Goal: Communication & Community: Answer question/provide support

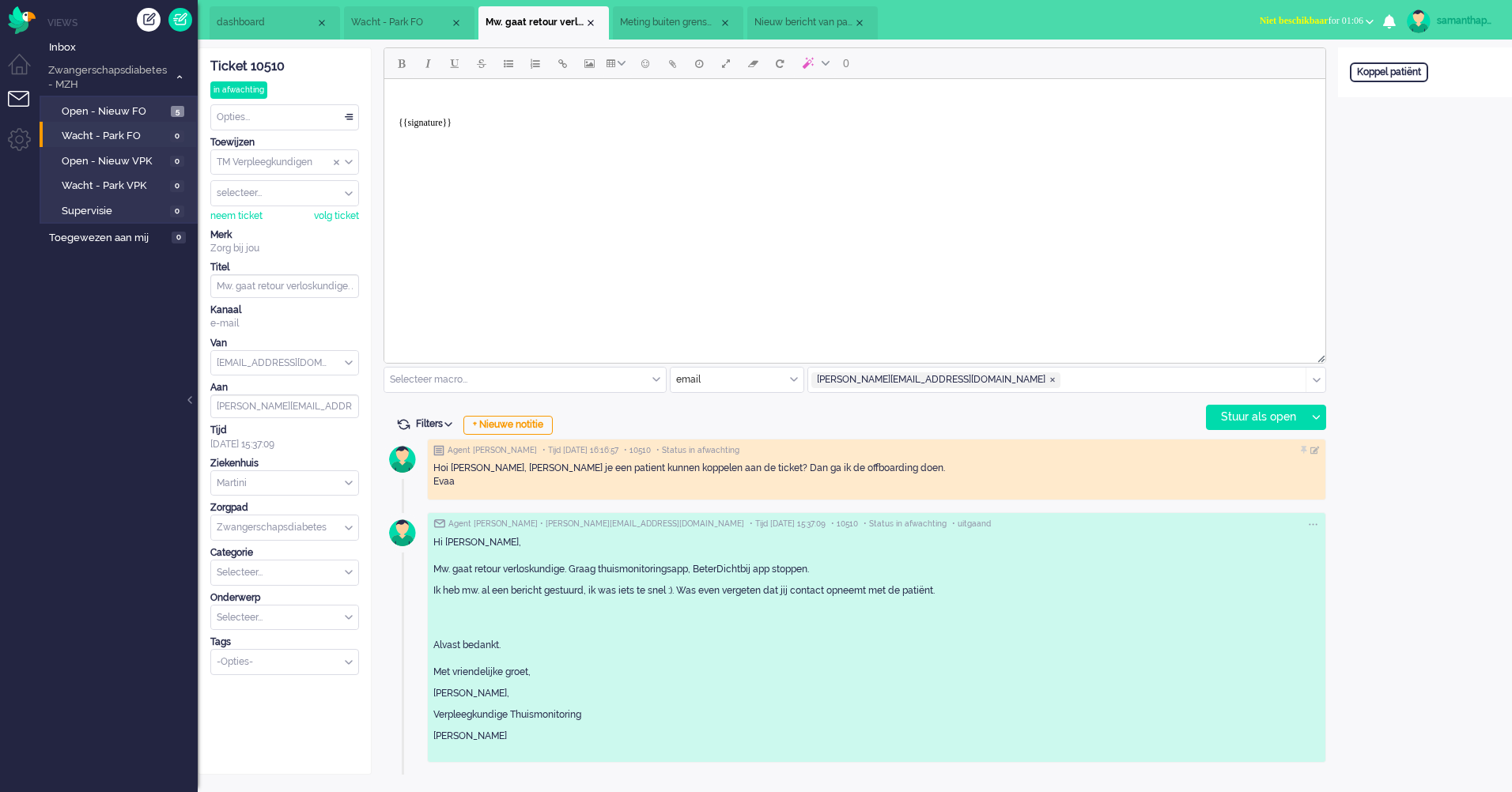
click at [17, 94] on li "Tickets menu" at bounding box center [26, 108] width 36 height 36
click at [181, 14] on link at bounding box center [180, 20] width 24 height 24
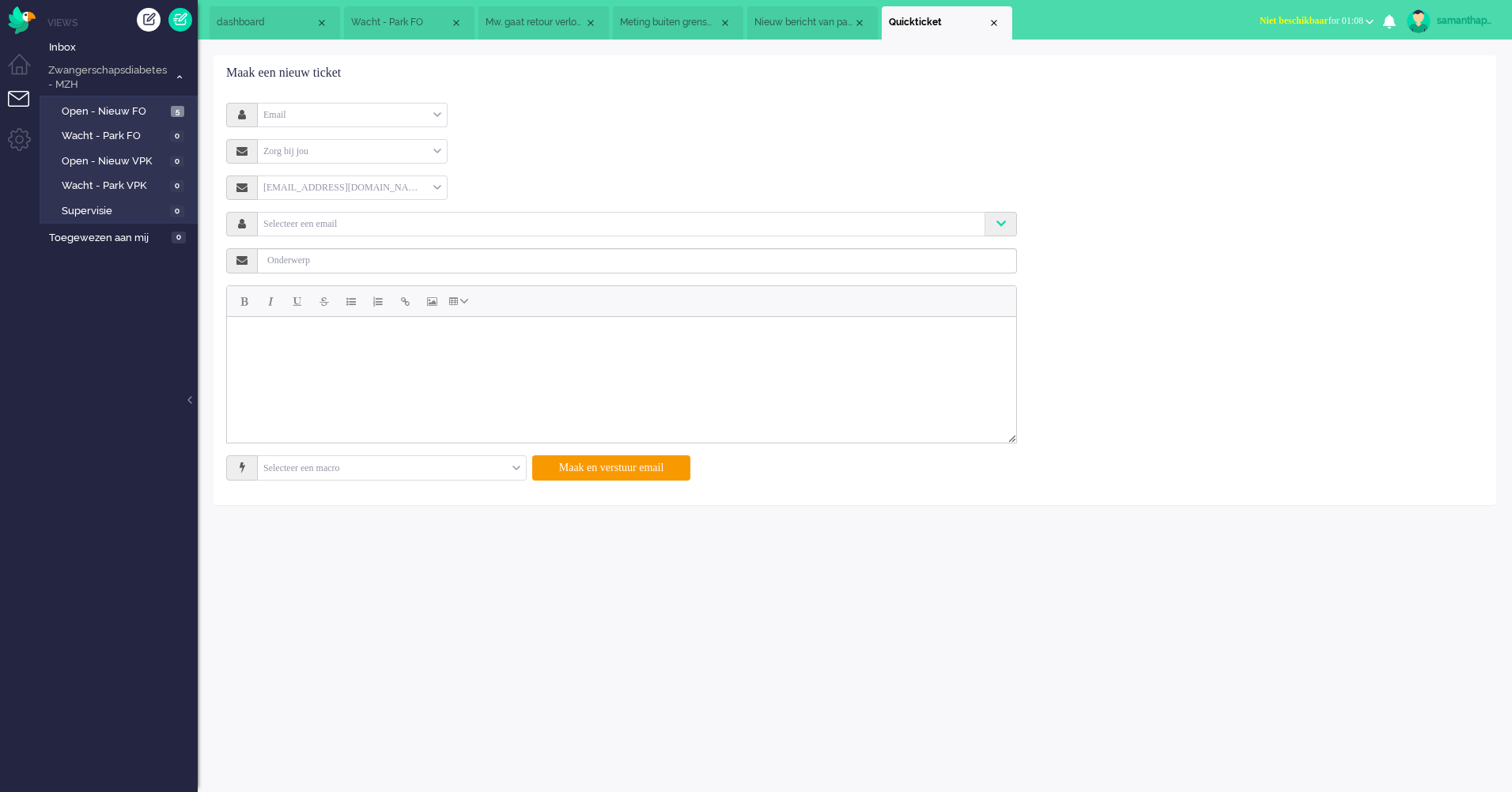
click at [491, 225] on input "text" at bounding box center [621, 223] width 720 height 14
click at [527, 167] on form "Email Email Telefoon Notitie Zorg bij jou Selecteer Zorg bij jou [EMAIL_ADDRESS…" at bounding box center [621, 292] width 767 height 378
click at [394, 117] on div "Email" at bounding box center [352, 115] width 189 height 25
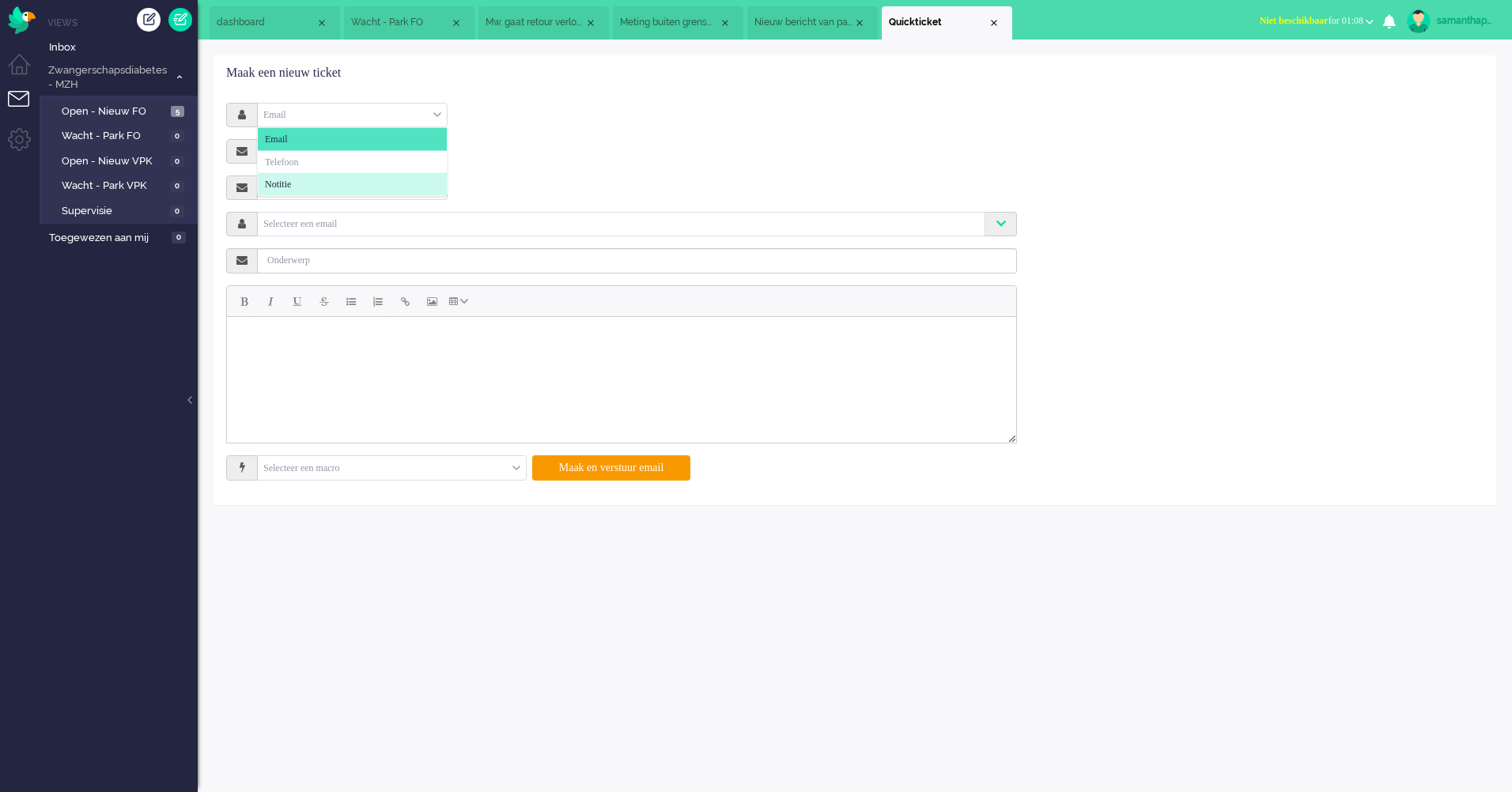
click at [353, 176] on li "Notitie" at bounding box center [352, 184] width 189 height 23
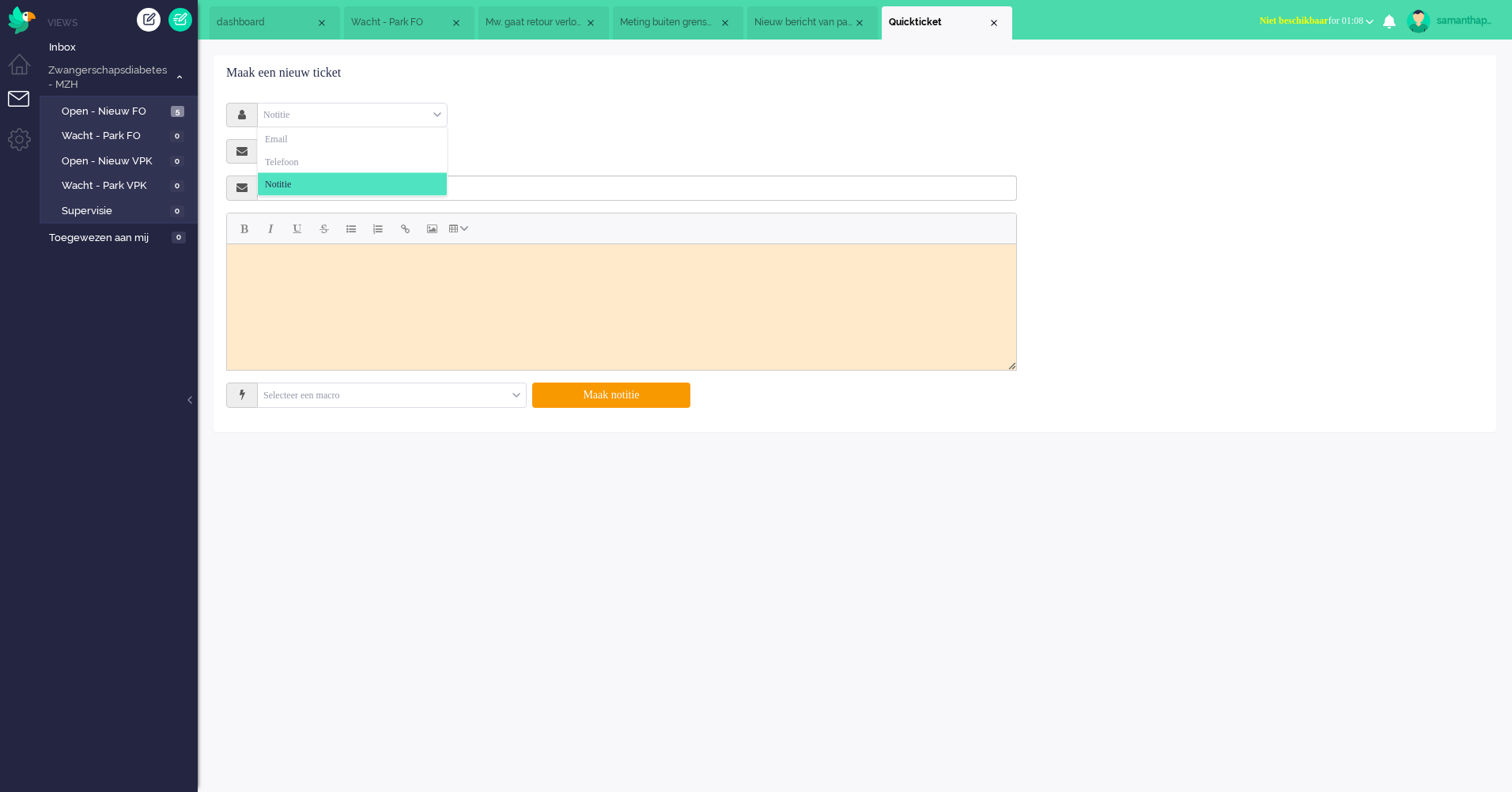
click at [371, 112] on div "Notitie" at bounding box center [352, 115] width 189 height 25
click at [591, 116] on div "Notitie Email Telefoon Notitie" at bounding box center [621, 115] width 791 height 25
click at [424, 110] on div "Notitie" at bounding box center [352, 115] width 189 height 25
click at [386, 132] on li "Email" at bounding box center [352, 140] width 189 height 23
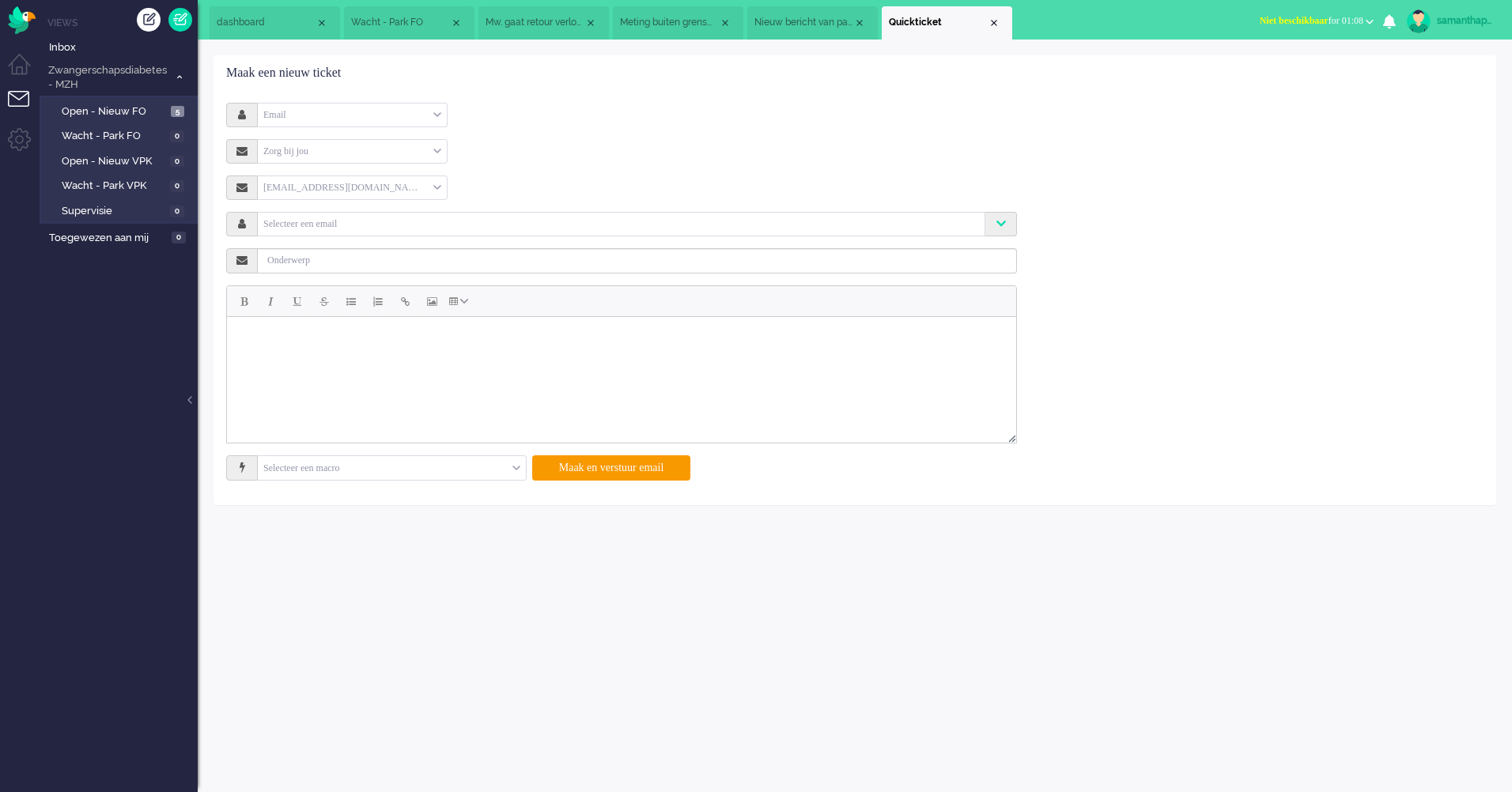
click at [418, 116] on div "Email" at bounding box center [352, 115] width 189 height 25
click at [539, 161] on div "Zorg bij jou Selecteer Zorg bij jou" at bounding box center [621, 151] width 791 height 25
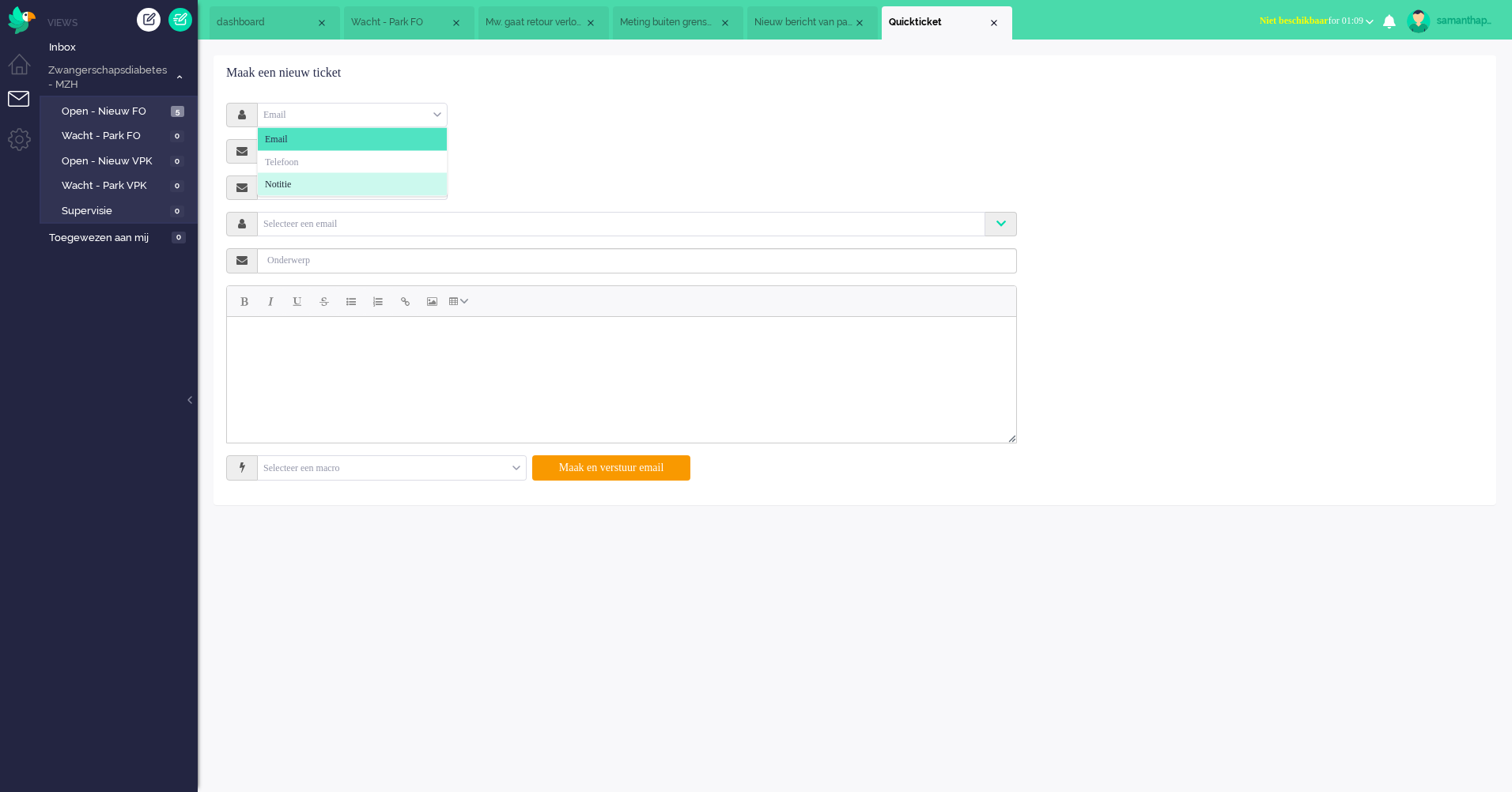
click at [352, 105] on div "Email" at bounding box center [352, 115] width 189 height 25
click at [321, 183] on li "Notitie" at bounding box center [352, 184] width 189 height 23
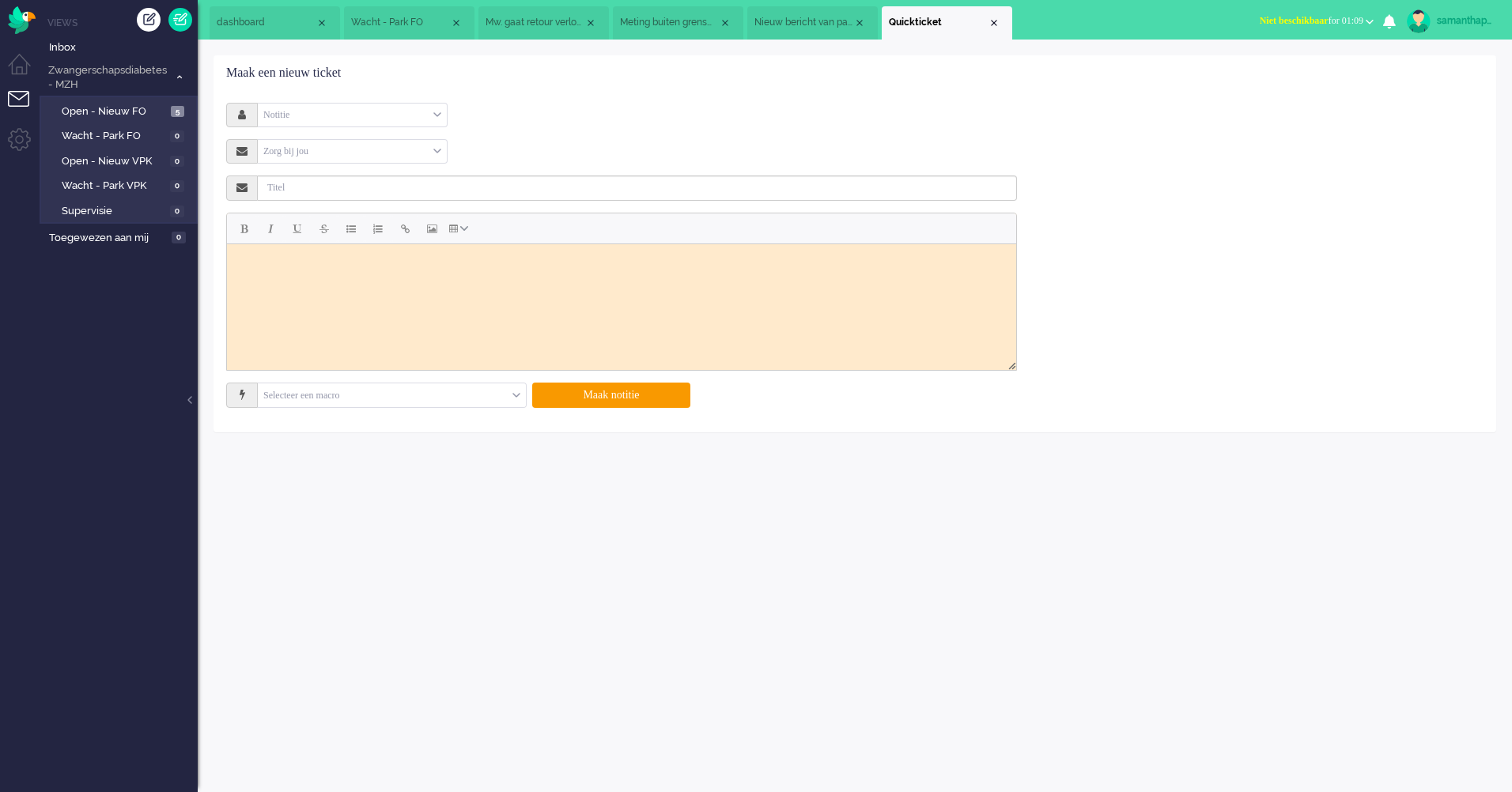
click at [572, 108] on div "Notitie Email Telefoon Notitie" at bounding box center [621, 115] width 791 height 25
click at [420, 149] on div "Zorg bij jou" at bounding box center [352, 151] width 189 height 25
click at [529, 148] on div "Zorg bij jou Selecteer Zorg bij jou" at bounding box center [621, 151] width 791 height 25
click at [176, 26] on link at bounding box center [180, 20] width 24 height 24
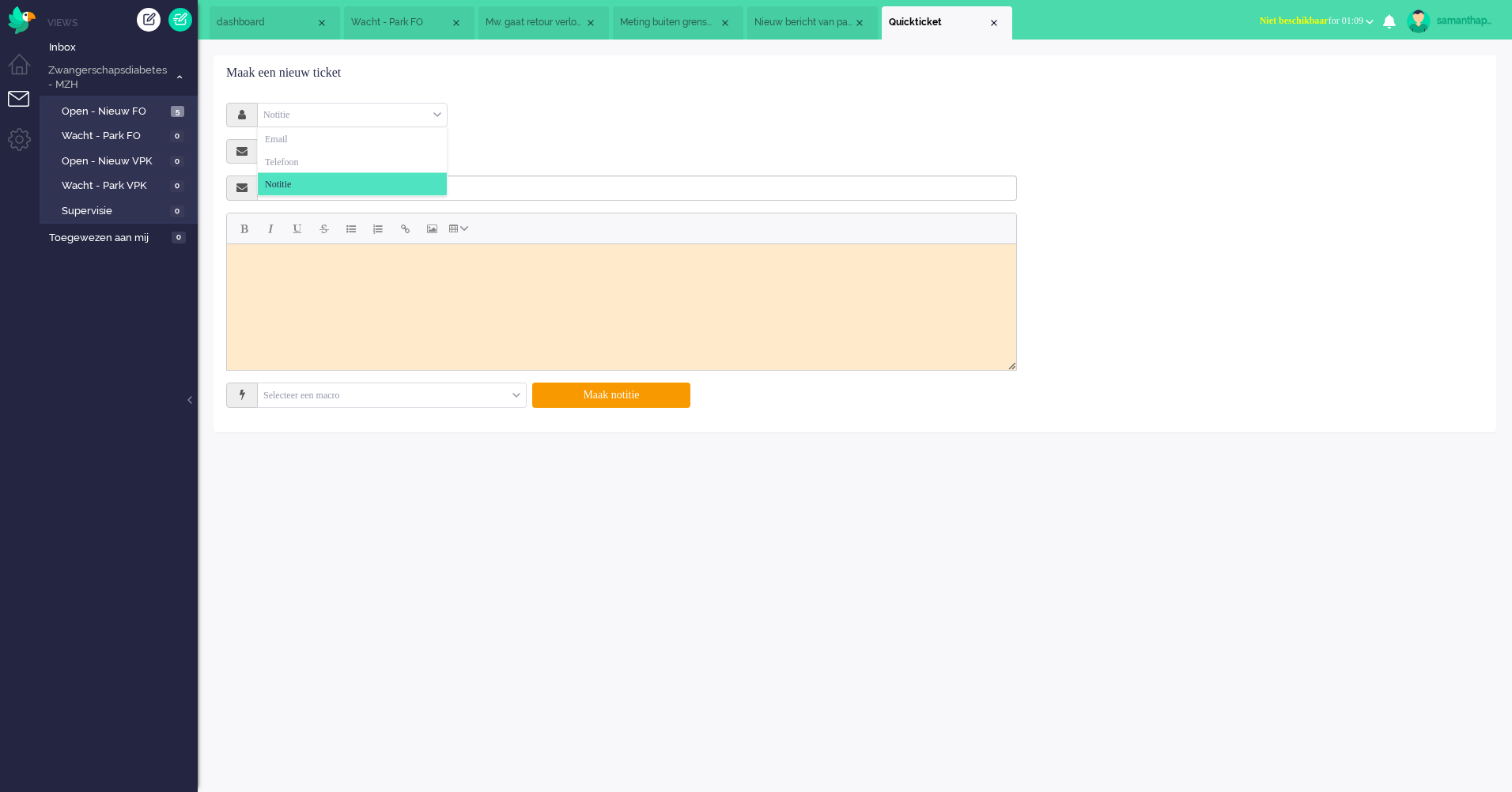
click at [424, 112] on div "Notitie" at bounding box center [352, 115] width 189 height 25
click at [18, 101] on li "Tickets menu" at bounding box center [26, 108] width 36 height 36
click at [172, 22] on link at bounding box center [180, 20] width 24 height 24
click at [431, 116] on div "Notitie" at bounding box center [352, 115] width 189 height 25
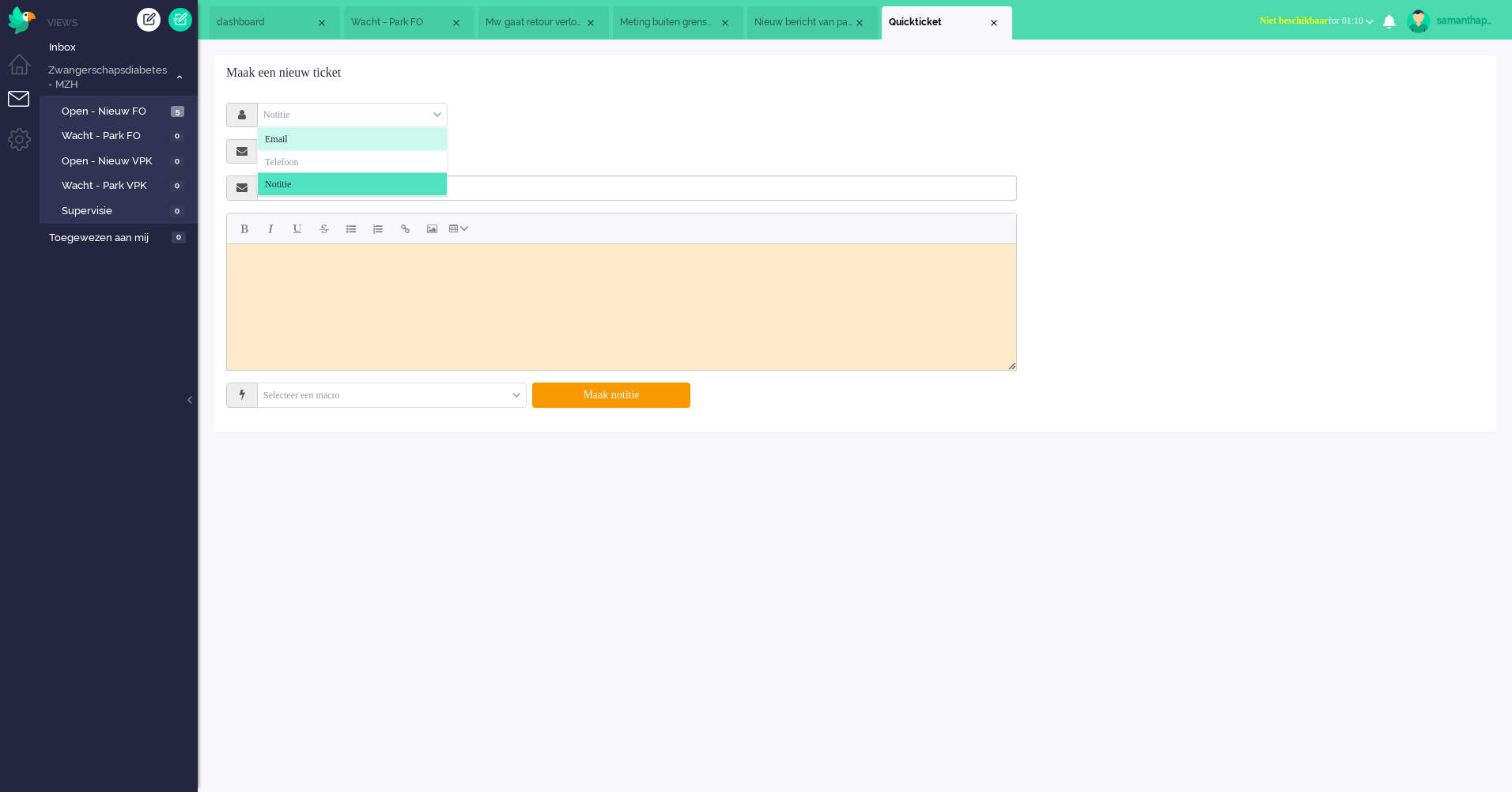
click at [330, 138] on li "Email" at bounding box center [352, 140] width 189 height 23
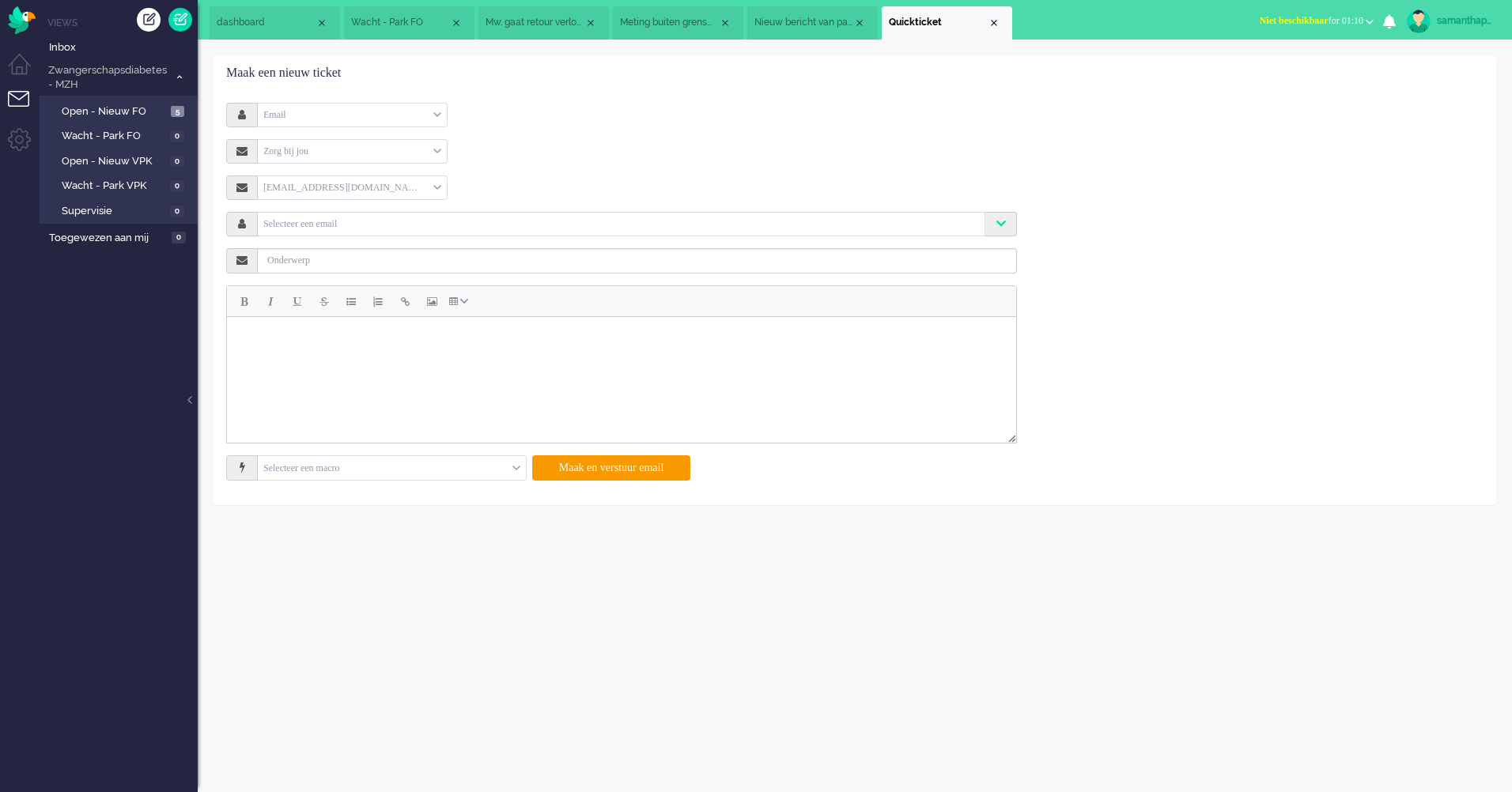
click at [505, 91] on div "Email Email Telefoon Notitie Zorg bij jou Selecteer Zorg bij jou [EMAIL_ADDRESS…" at bounding box center [855, 297] width 1281 height 413
click at [357, 111] on div "Email" at bounding box center [352, 115] width 189 height 25
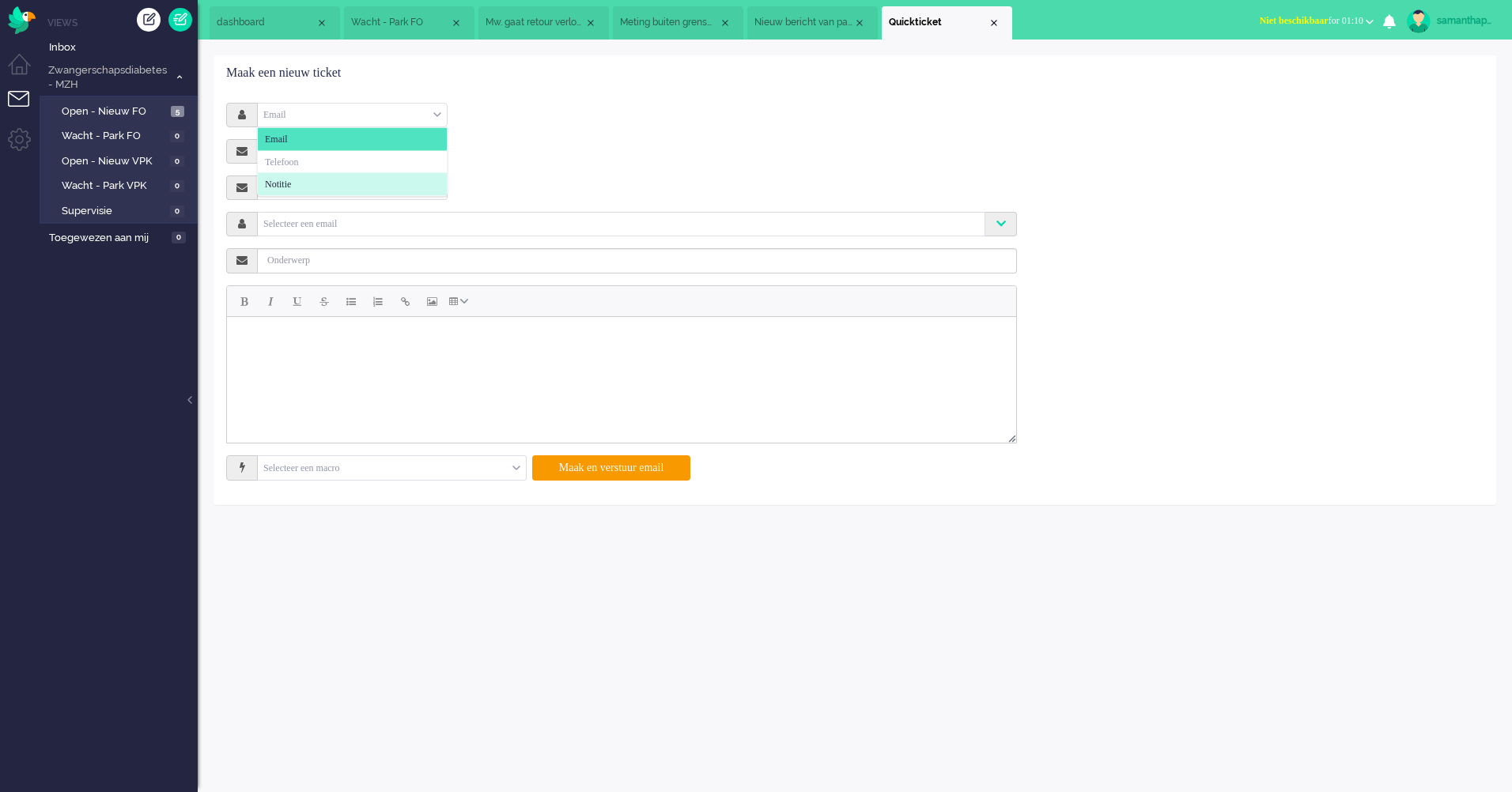
click at [343, 177] on li "Notitie" at bounding box center [352, 184] width 189 height 23
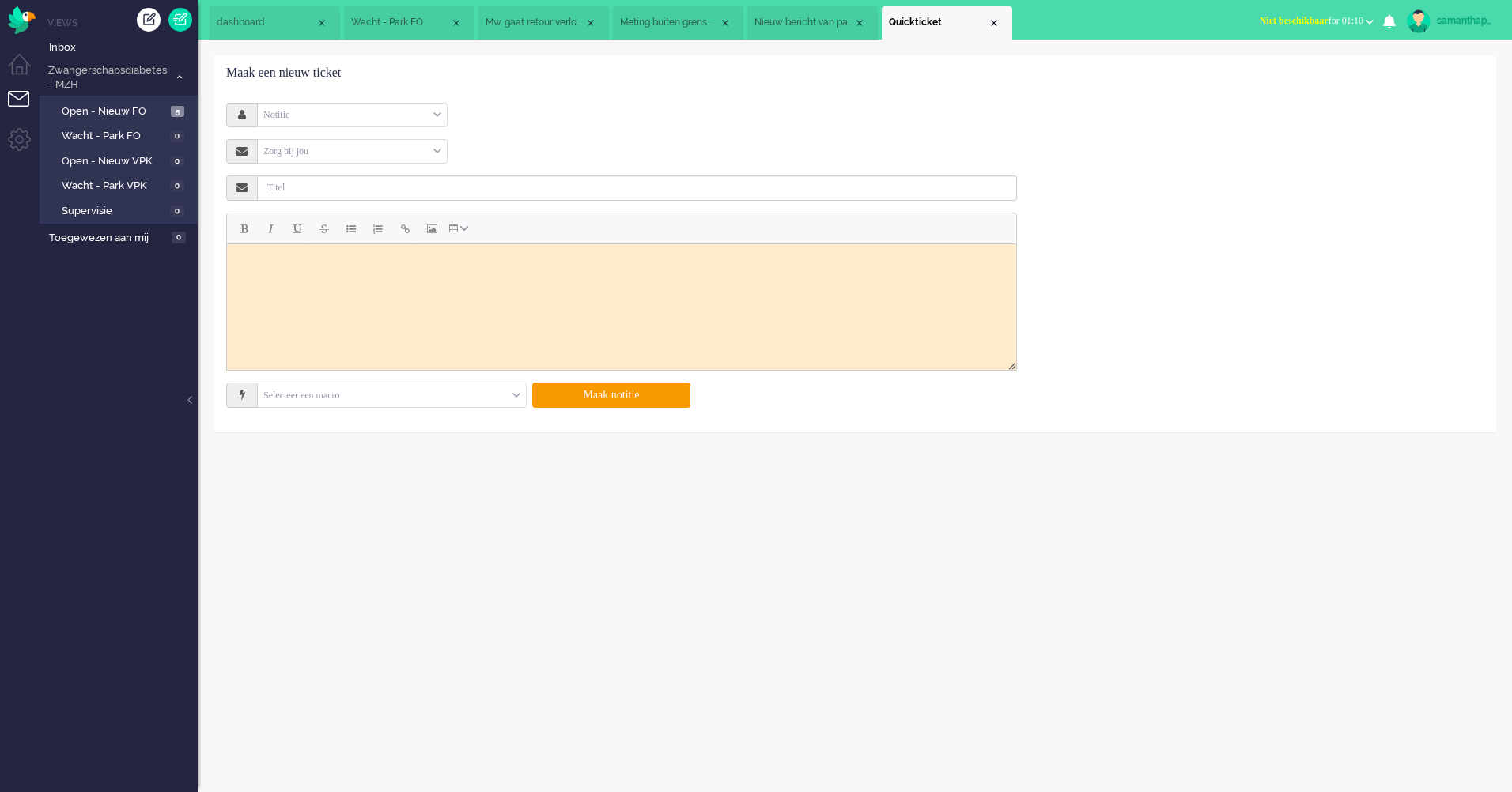
click at [511, 139] on div "Zorg bij jou Selecteer Zorg bij jou" at bounding box center [621, 151] width 791 height 25
click at [539, 77] on div "Maak een nieuw ticket" at bounding box center [855, 73] width 1281 height 35
click at [424, 112] on div "Notitie" at bounding box center [352, 115] width 189 height 25
